Goal: Information Seeking & Learning: Get advice/opinions

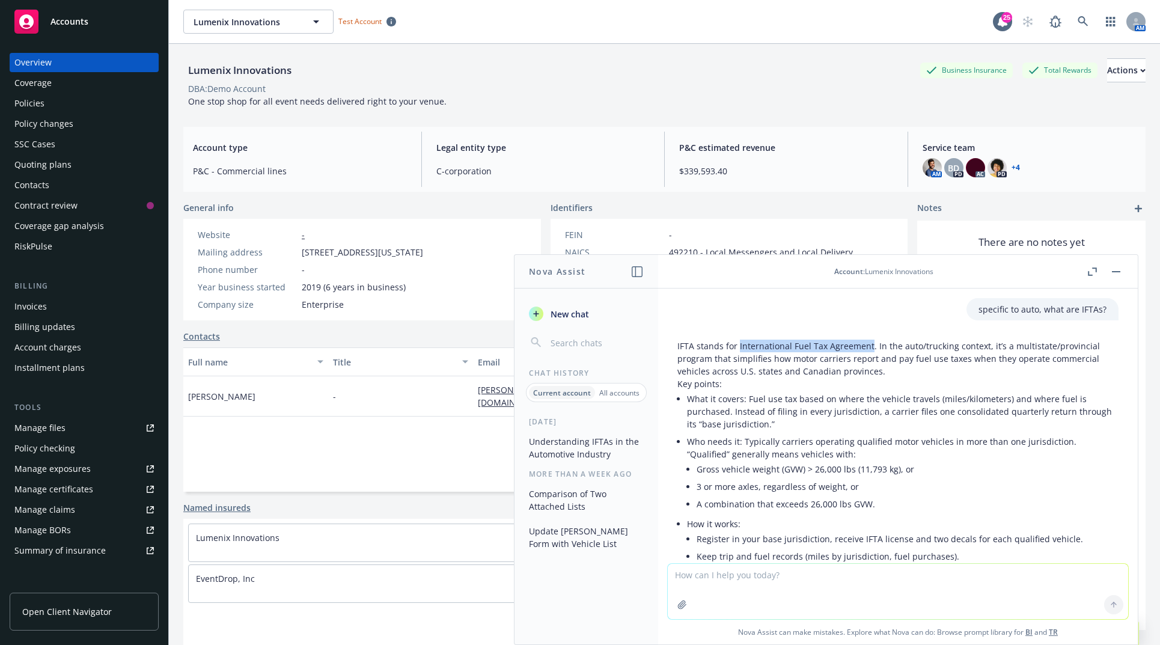
drag, startPoint x: 737, startPoint y: 347, endPoint x: 869, endPoint y: 344, distance: 131.6
click at [869, 344] on p "IFTA stands for International Fuel Tax Agreement. In the auto/trucking context,…" at bounding box center [897, 359] width 441 height 38
copy p "International Fuel Tax Agreement"
click at [684, 100] on div "Lumenix Innovations Business Insurance Total Rewards Actions DBA: Demo Account …" at bounding box center [664, 82] width 962 height 49
click at [742, 207] on div "Identifiers" at bounding box center [730, 207] width 358 height 13
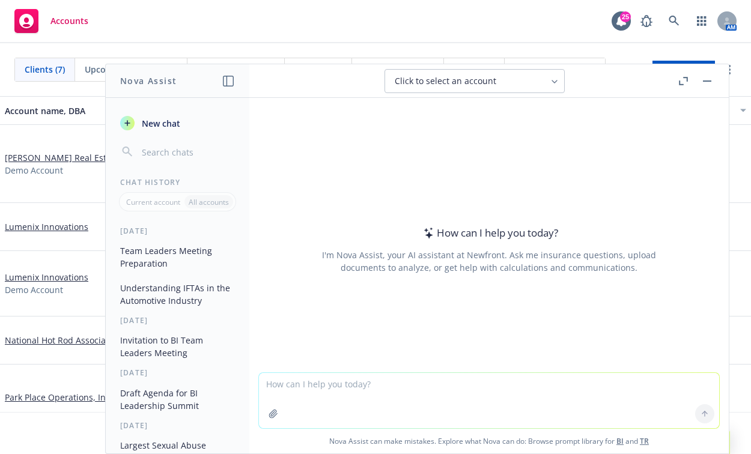
click at [613, 411] on textarea at bounding box center [489, 400] width 460 height 55
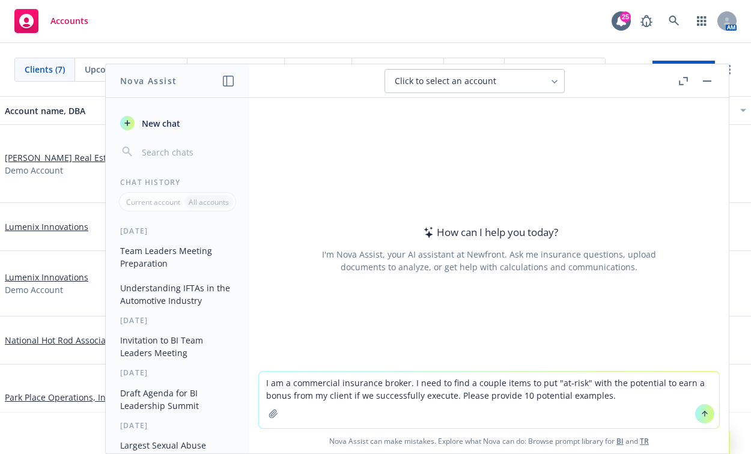
click at [337, 381] on textarea "I am a commercial insurance broker. I need to find a couple items to put "at-ri…" at bounding box center [489, 400] width 460 height 56
type textarea "I am a commercial P+C insurance broker. I need to find a couple items to put "a…"
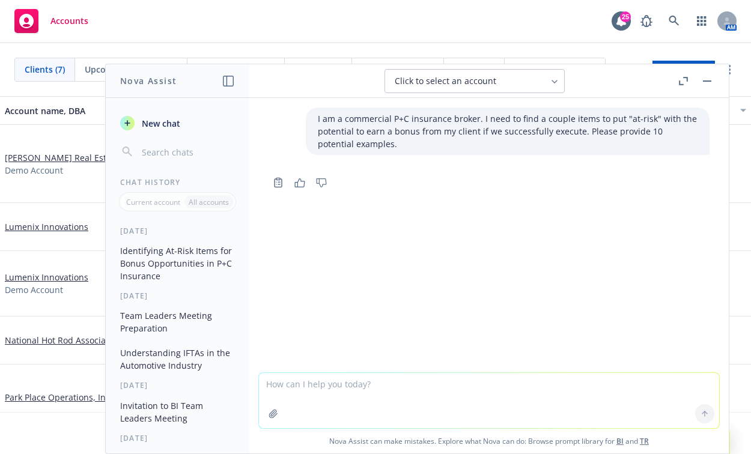
click at [444, 234] on div "I am a commercial P+C insurance broker. I need to find a couple items to put "a…" at bounding box center [489, 235] width 480 height 275
click at [442, 397] on textarea at bounding box center [489, 400] width 460 height 55
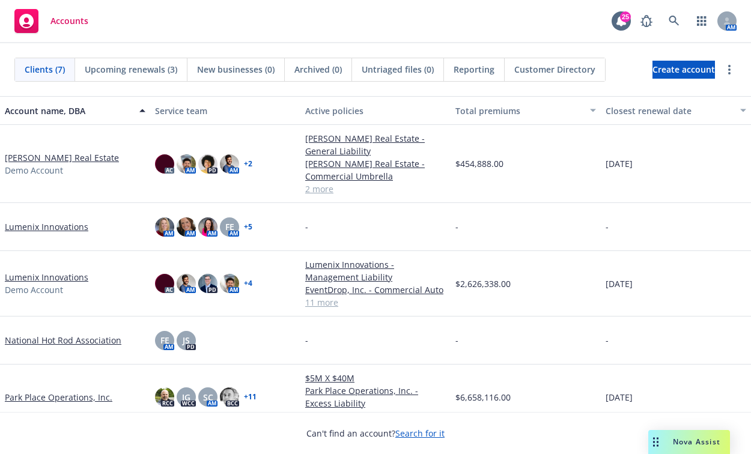
click at [662, 435] on div "Drag to move" at bounding box center [655, 442] width 15 height 24
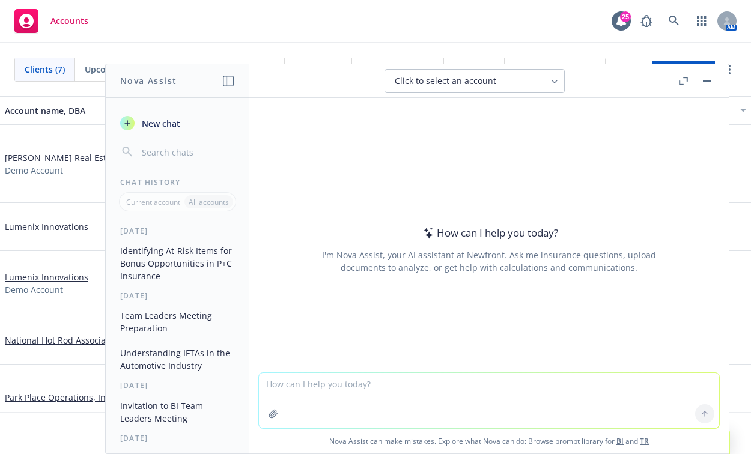
click at [165, 270] on button "Identifying At-Risk Items for Bonus Opportunities in P+C Insurance" at bounding box center [177, 263] width 124 height 45
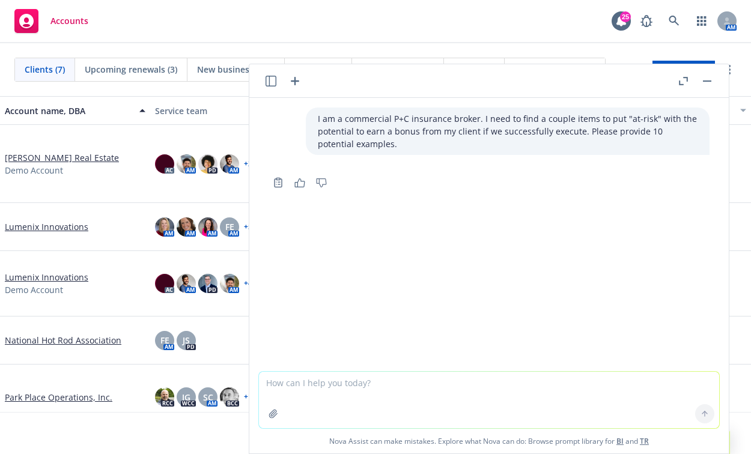
click at [383, 138] on p "I am a commercial P+C insurance broker. I need to find a couple items to put "a…" at bounding box center [508, 131] width 380 height 38
drag, startPoint x: 383, startPoint y: 138, endPoint x: 371, endPoint y: 145, distance: 14.0
click at [371, 145] on p "I am a commercial P+C insurance broker. I need to find a couple items to put "a…" at bounding box center [508, 131] width 380 height 38
click at [336, 129] on p "I am a commercial P+C insurance broker. I need to find a couple items to put "a…" at bounding box center [508, 131] width 380 height 38
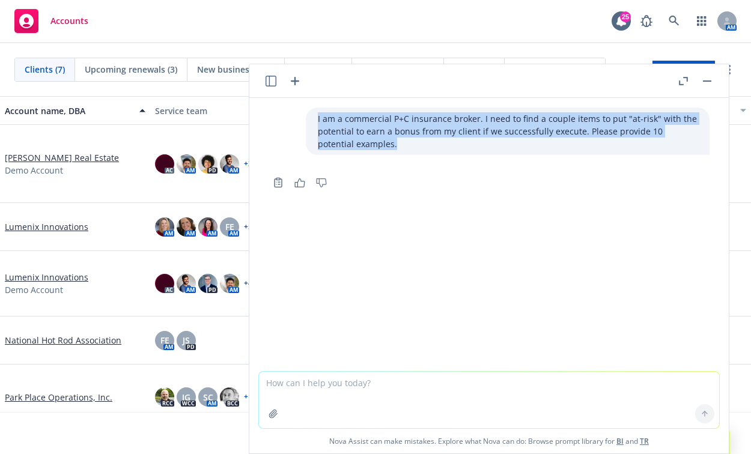
drag, startPoint x: 358, startPoint y: 147, endPoint x: 302, endPoint y: 114, distance: 65.5
click at [306, 114] on div "I am a commercial P+C insurance broker. I need to find a couple items to put "a…" at bounding box center [508, 131] width 404 height 47
copy p "I am a commercial P+C insurance broker. I need to find a couple items to put "a…"
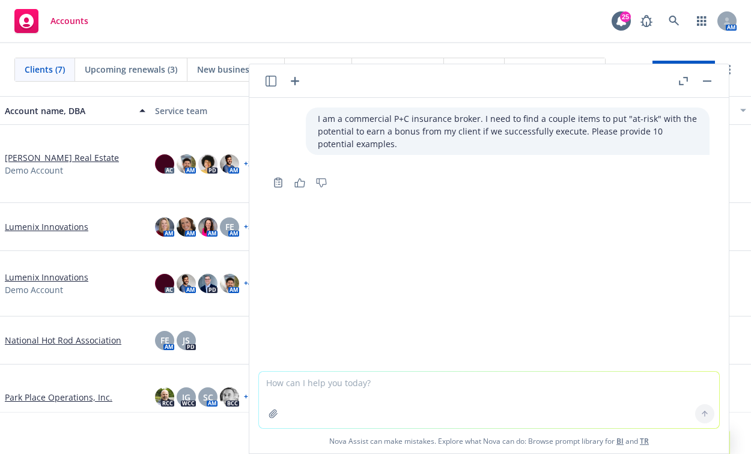
click at [422, 391] on textarea at bounding box center [489, 400] width 460 height 56
paste textarea "I am a commercial P+C insurance broker. I need to find a couple items to put "a…"
type textarea "I am a commercial P+C insurance broker. I need to find a couple items to put "a…"
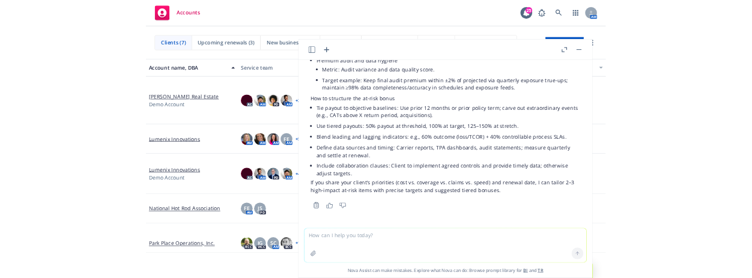
scroll to position [791, 0]
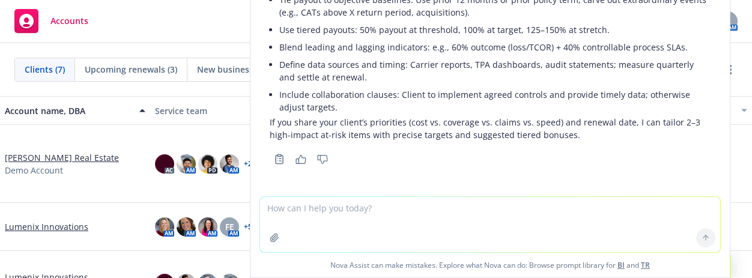
click at [573, 99] on li "Include collaboration clauses: Client to implement agreed controls and provide …" at bounding box center [495, 101] width 432 height 30
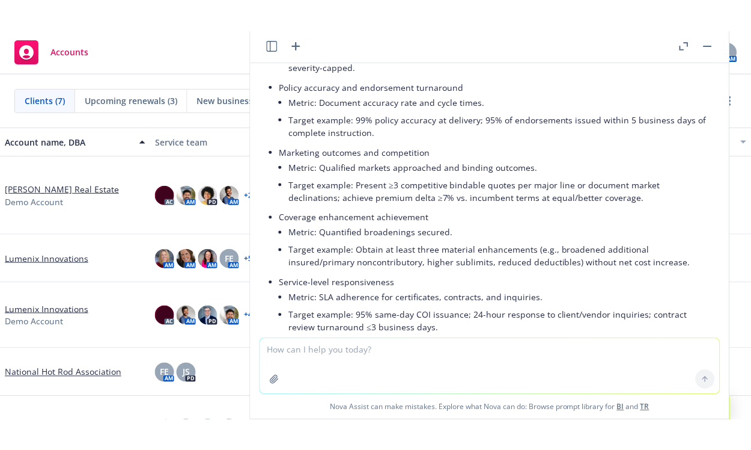
scroll to position [432, 0]
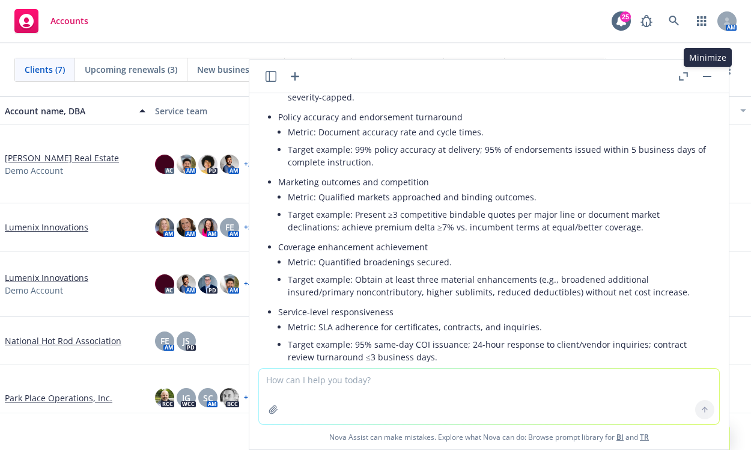
click at [709, 70] on button "button" at bounding box center [707, 76] width 14 height 14
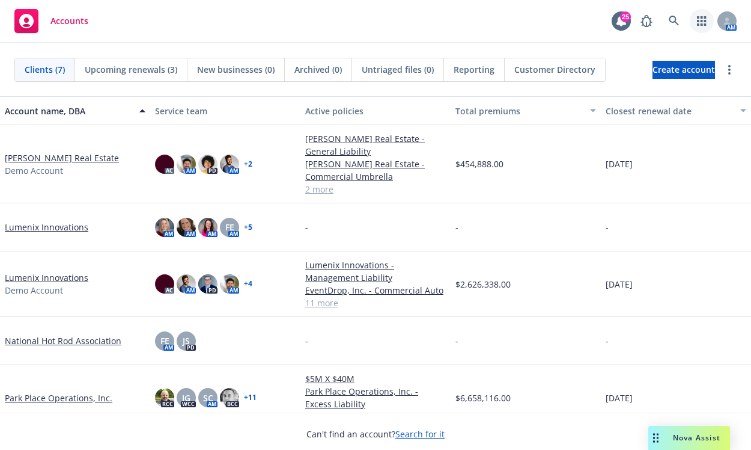
click at [706, 14] on link "button" at bounding box center [702, 21] width 24 height 24
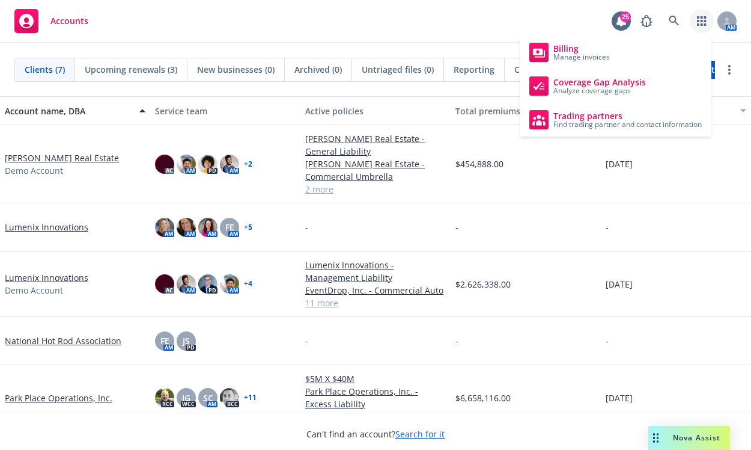
click at [706, 14] on link "button" at bounding box center [702, 21] width 24 height 24
